Goal: Transaction & Acquisition: Purchase product/service

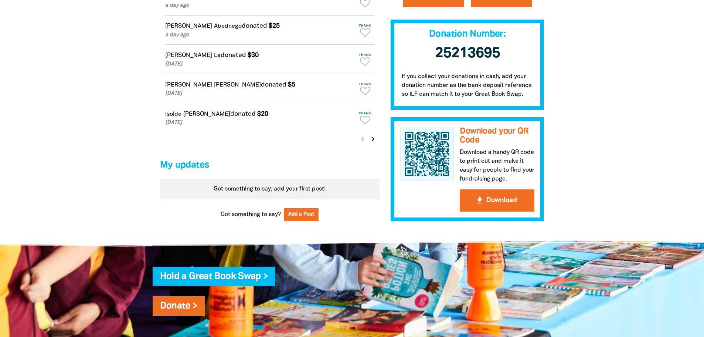
scroll to position [628, 0]
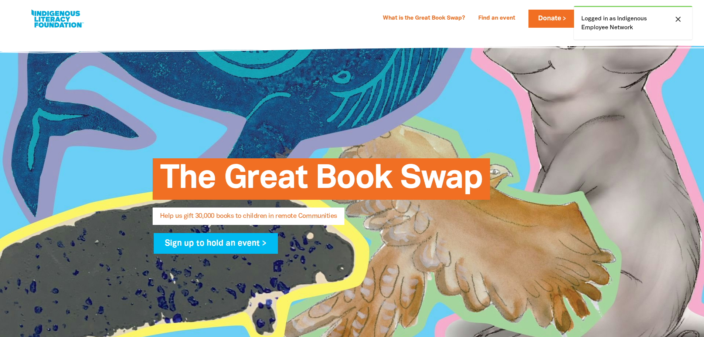
select select "AU"
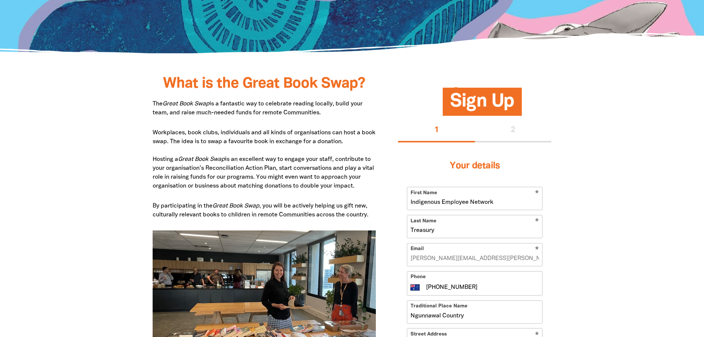
scroll to position [333, 0]
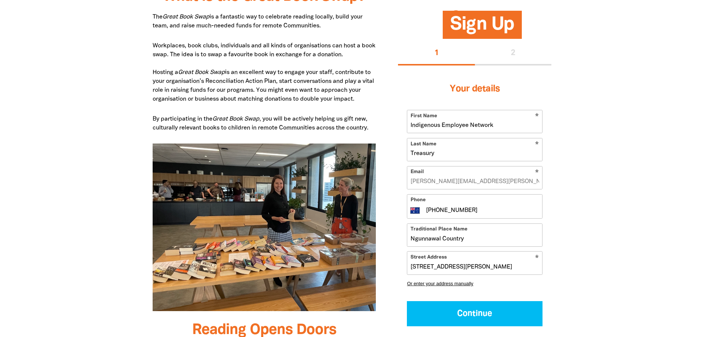
scroll to position [407, 0]
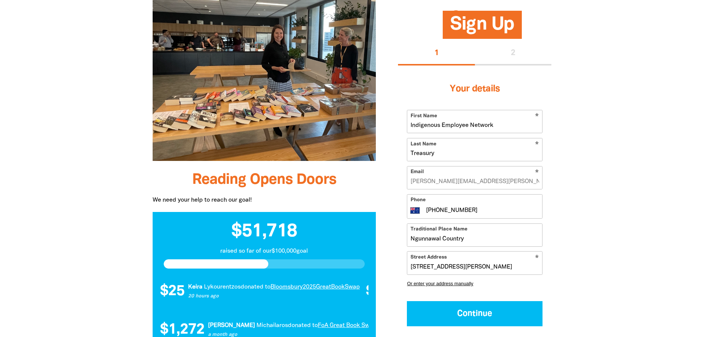
click at [647, 178] on div at bounding box center [352, 241] width 704 height 790
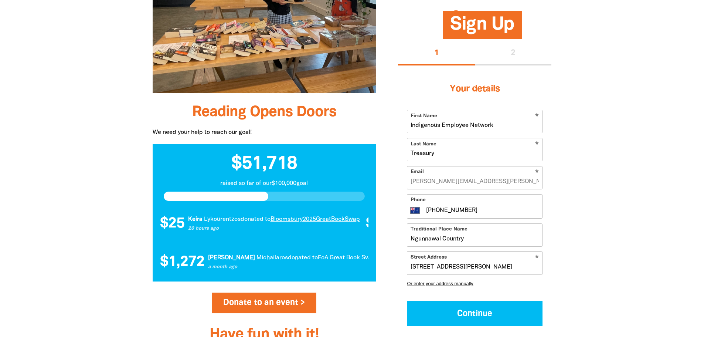
scroll to position [628, 0]
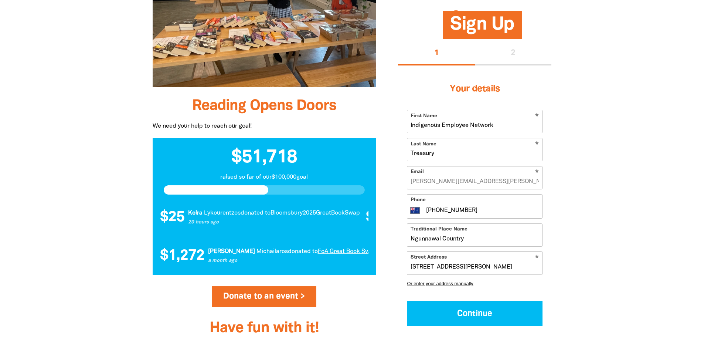
click at [651, 190] on div at bounding box center [352, 167] width 704 height 790
click at [700, 244] on div at bounding box center [352, 167] width 704 height 790
click at [669, 185] on div at bounding box center [352, 167] width 704 height 790
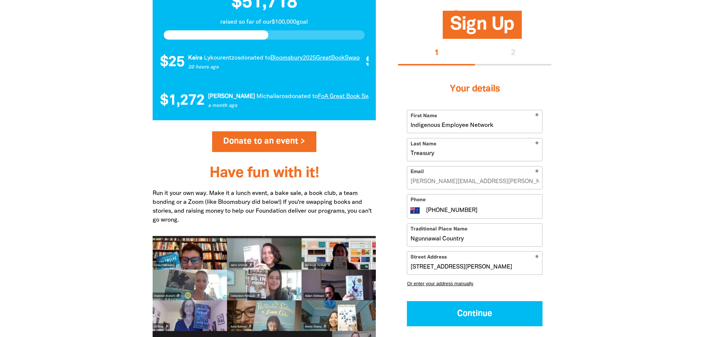
scroll to position [924, 0]
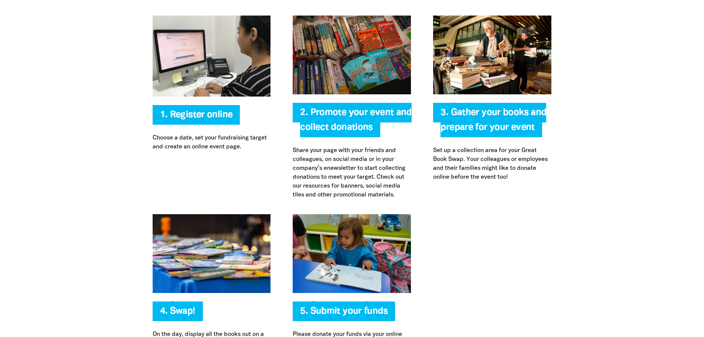
scroll to position [1589, 0]
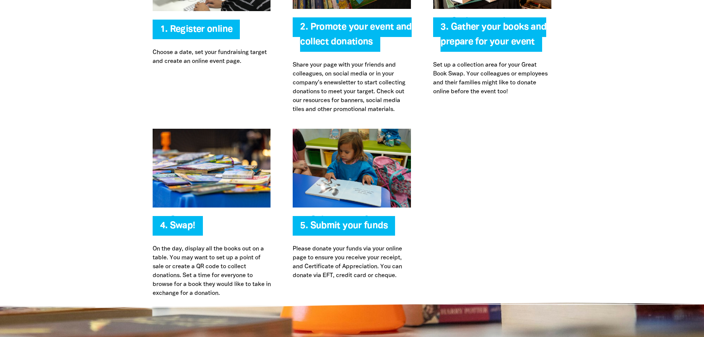
click at [671, 156] on div at bounding box center [352, 213] width 704 height 169
click at [605, 213] on div at bounding box center [352, 213] width 704 height 169
click at [522, 232] on div at bounding box center [492, 213] width 140 height 169
click at [533, 230] on div at bounding box center [492, 213] width 140 height 169
click at [534, 230] on div at bounding box center [492, 213] width 140 height 169
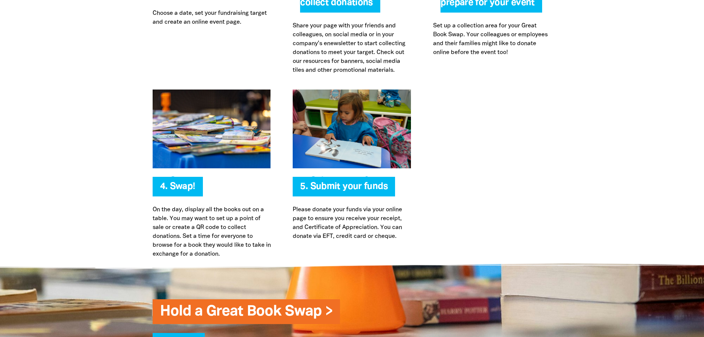
scroll to position [1663, 0]
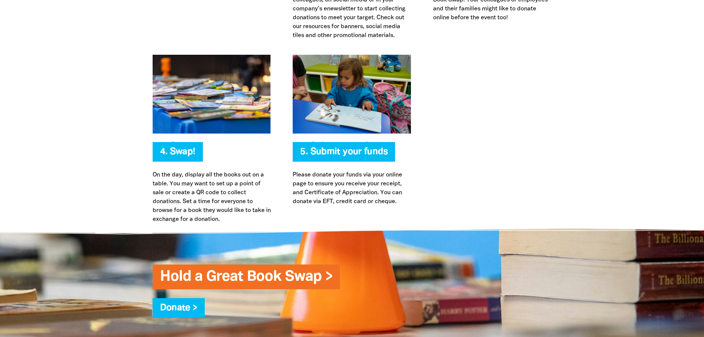
click at [541, 153] on div at bounding box center [492, 139] width 140 height 169
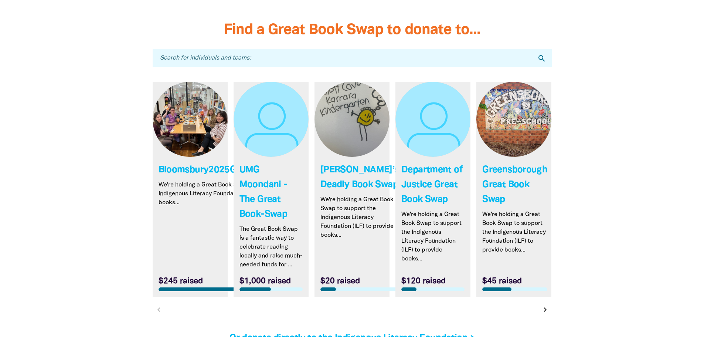
scroll to position [2144, 0]
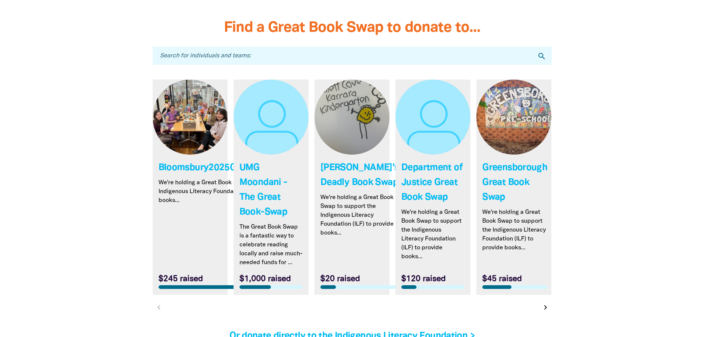
click at [547, 312] on icon "chevron_right" at bounding box center [545, 307] width 9 height 9
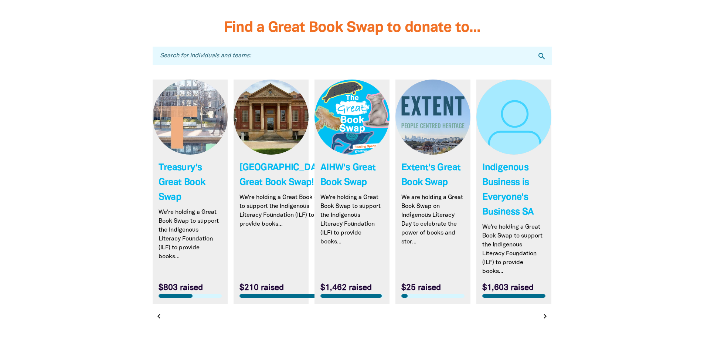
scroll to position [2181, 0]
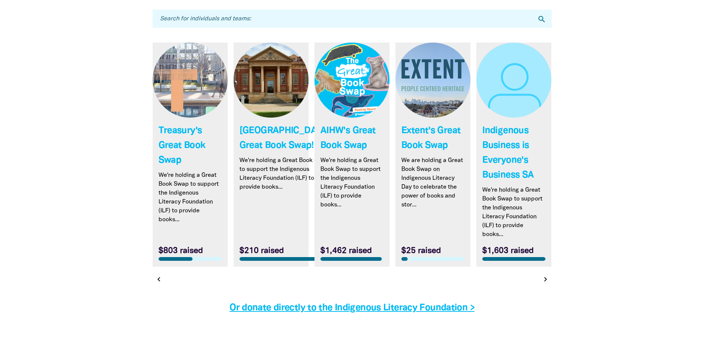
click at [545, 282] on icon "chevron_right" at bounding box center [545, 279] width 9 height 9
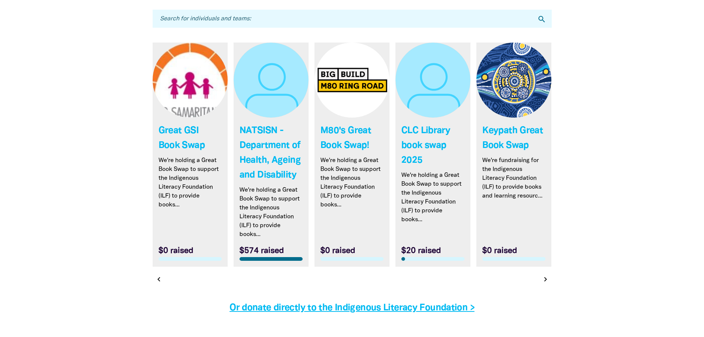
click at [545, 282] on icon "chevron_right" at bounding box center [545, 279] width 9 height 9
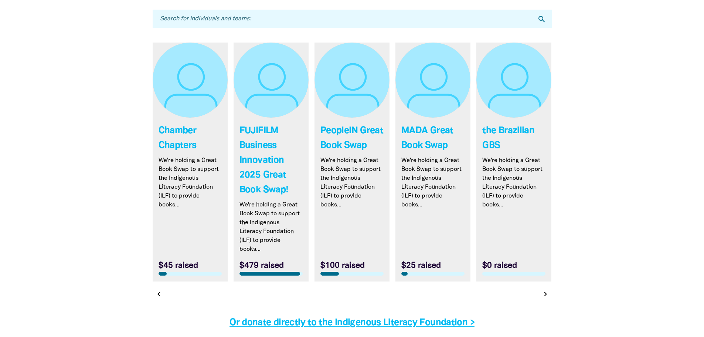
click at [545, 294] on icon "chevron_right" at bounding box center [545, 293] width 9 height 9
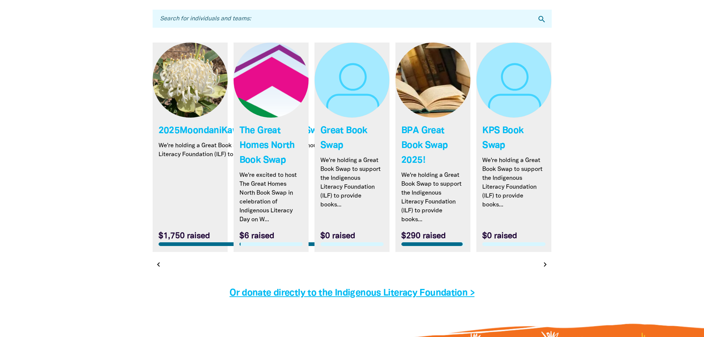
click at [159, 262] on icon "chevron_left" at bounding box center [158, 264] width 9 height 9
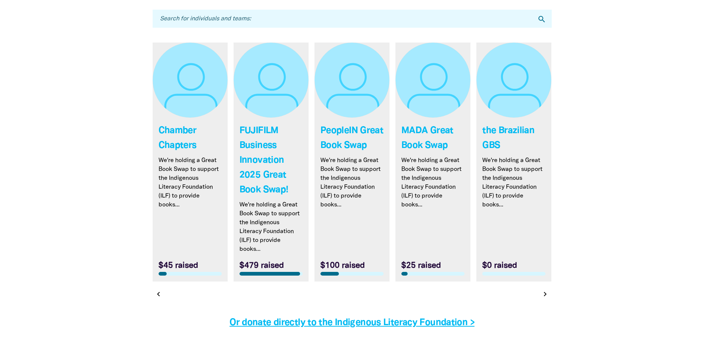
click at [159, 297] on icon "chevron_left" at bounding box center [158, 293] width 9 height 9
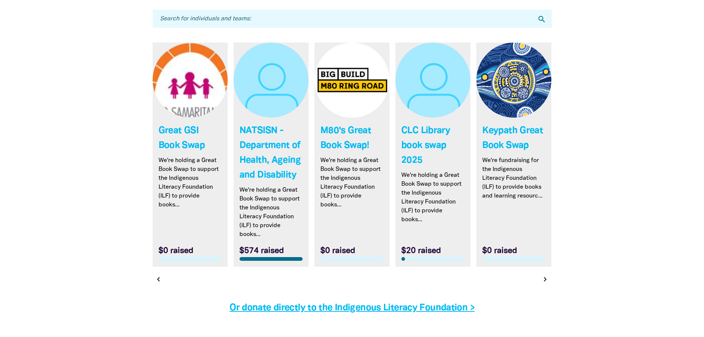
click at [159, 283] on icon "chevron_left" at bounding box center [158, 279] width 9 height 9
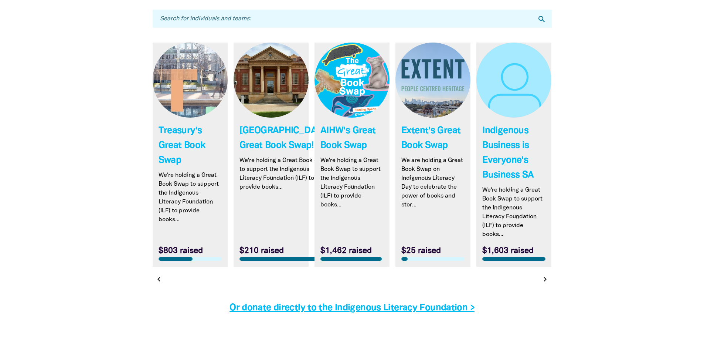
click at [180, 189] on link "Link to Treasury's Great Book Swap" at bounding box center [190, 155] width 75 height 224
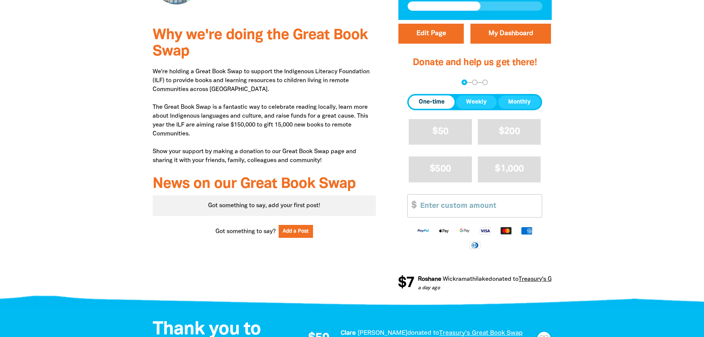
scroll to position [259, 0]
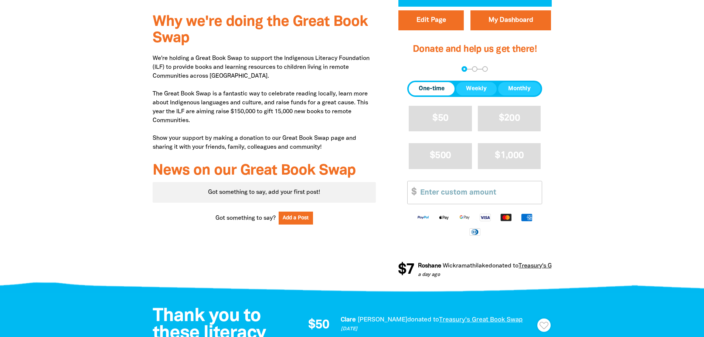
click at [635, 200] on div at bounding box center [352, 148] width 704 height 282
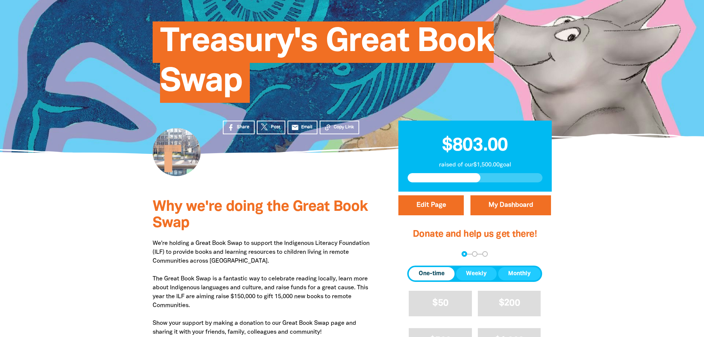
click at [609, 252] on div at bounding box center [352, 332] width 704 height 282
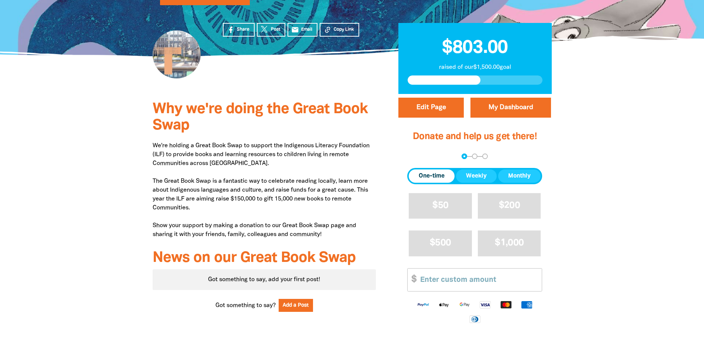
scroll to position [185, 0]
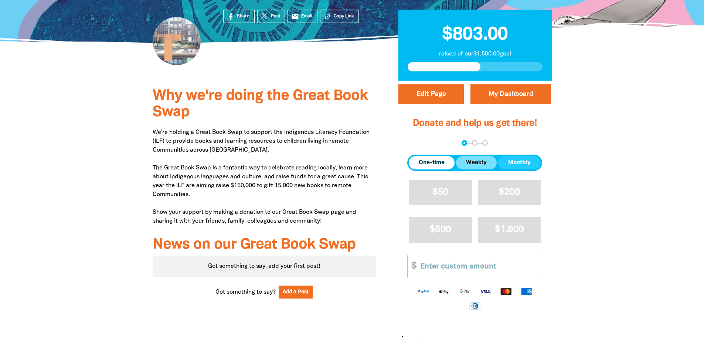
click at [476, 158] on span "Weekly" at bounding box center [476, 162] width 21 height 9
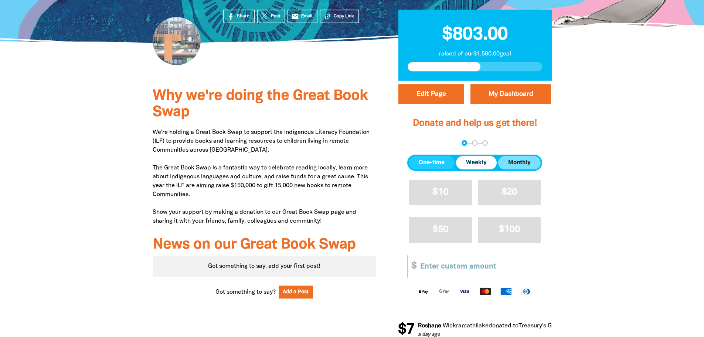
click at [523, 163] on span "Monthly" at bounding box center [519, 162] width 23 height 9
click at [439, 163] on span "One-time" at bounding box center [432, 162] width 26 height 9
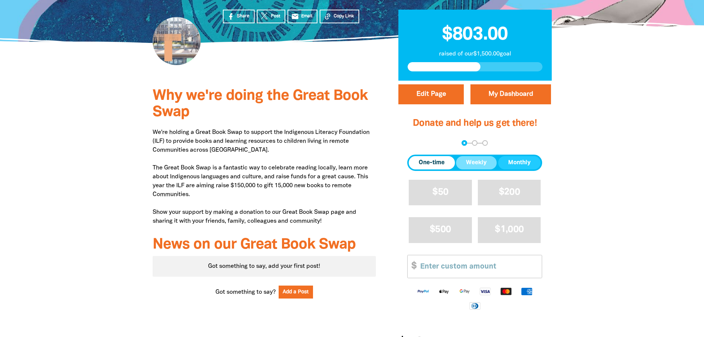
click at [487, 167] on button "Weekly" at bounding box center [476, 162] width 41 height 13
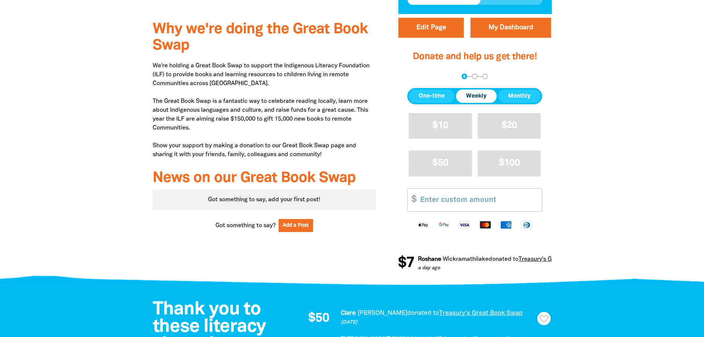
scroll to position [259, 0]
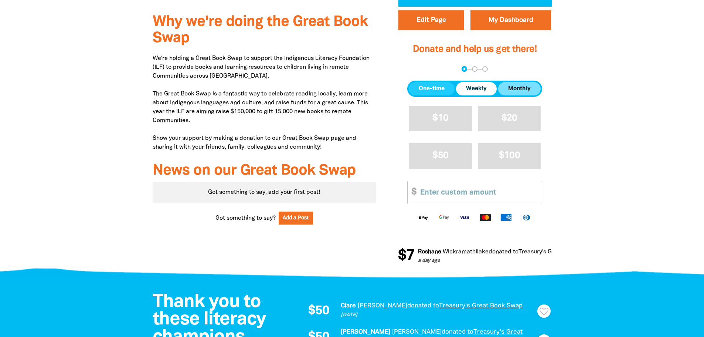
click at [521, 92] on span "Monthly" at bounding box center [519, 88] width 23 height 9
click at [483, 90] on span "Weekly" at bounding box center [476, 88] width 21 height 9
click at [432, 89] on span "One-time" at bounding box center [432, 88] width 26 height 9
